Goal: Use online tool/utility: Utilize a website feature to perform a specific function

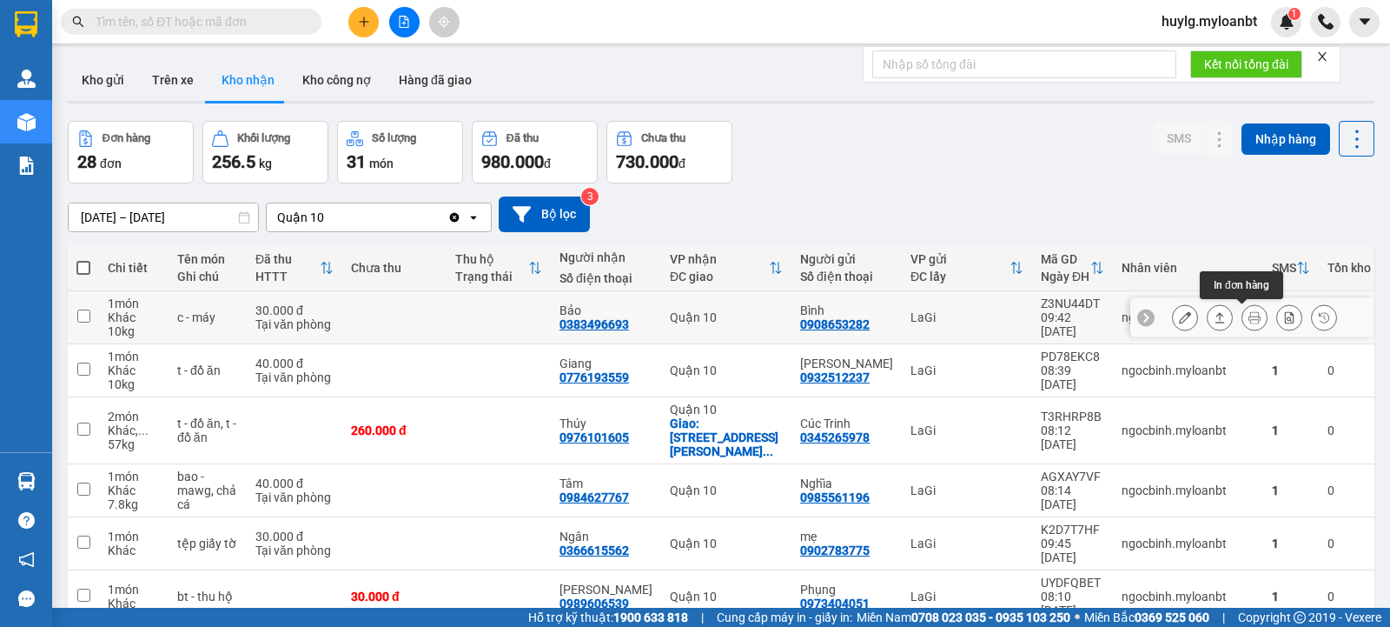
drag, startPoint x: 1241, startPoint y: 316, endPoint x: 1250, endPoint y: 317, distance: 9.6
click at [1250, 317] on button at bounding box center [1255, 317] width 24 height 30
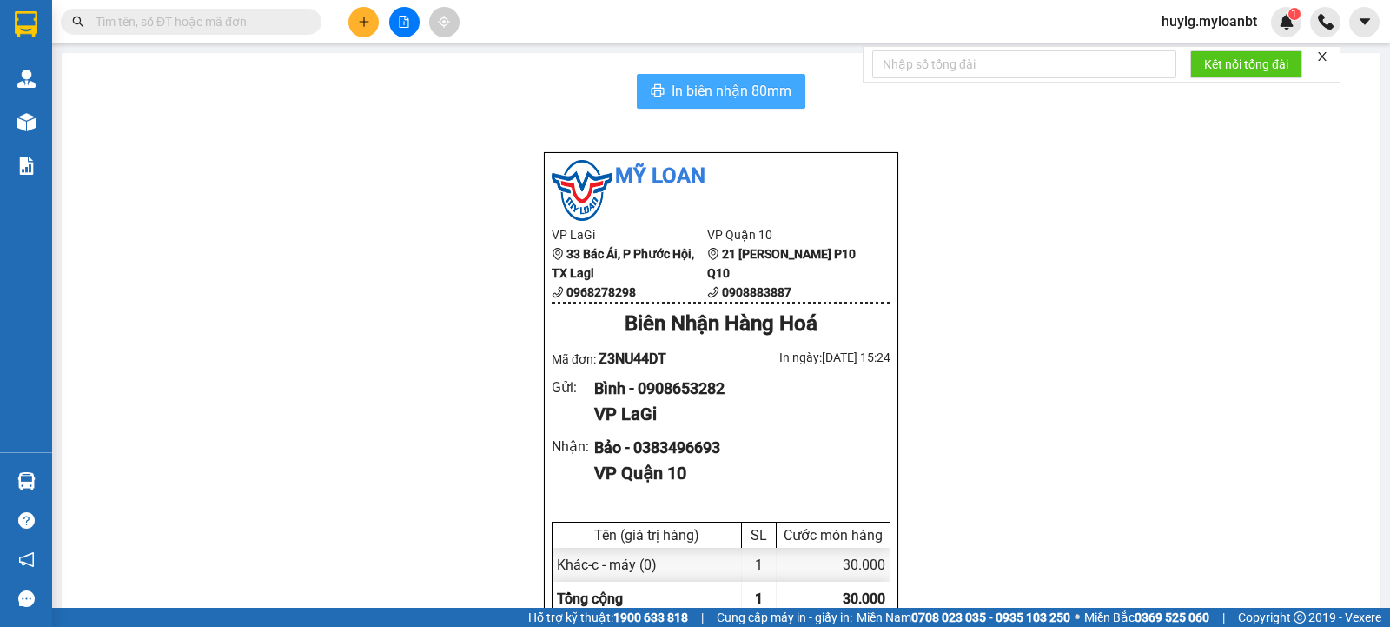
click at [716, 93] on span "In biên nhận 80mm" at bounding box center [732, 91] width 120 height 22
click at [723, 74] on button "In biên nhận 80mm" at bounding box center [721, 91] width 169 height 35
drag, startPoint x: 759, startPoint y: 101, endPoint x: 741, endPoint y: 107, distance: 19.2
click at [759, 100] on span "In biên nhận 80mm" at bounding box center [732, 91] width 120 height 22
